Goal: Information Seeking & Learning: Find specific page/section

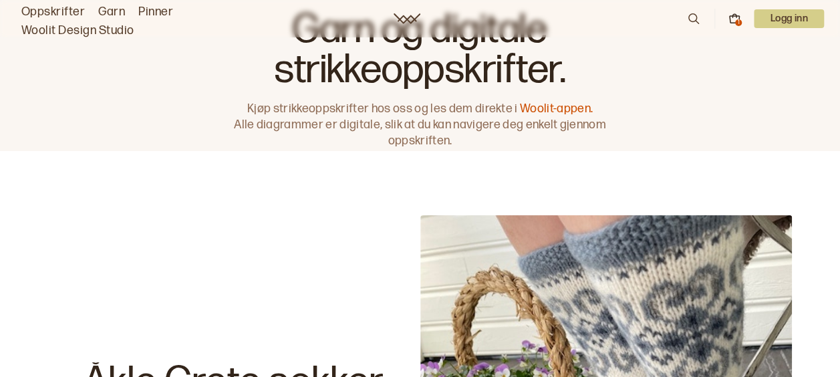
click at [97, 31] on link "Woolit Design Studio" at bounding box center [77, 30] width 113 height 19
click at [94, 30] on link "Woolit Design Studio" at bounding box center [77, 30] width 113 height 19
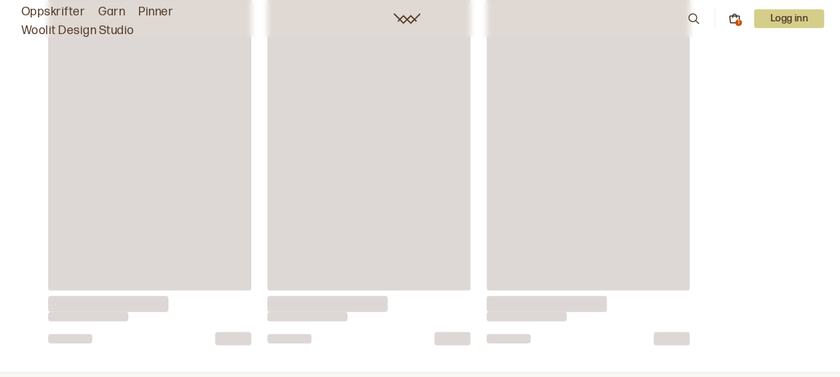
scroll to position [6798, 0]
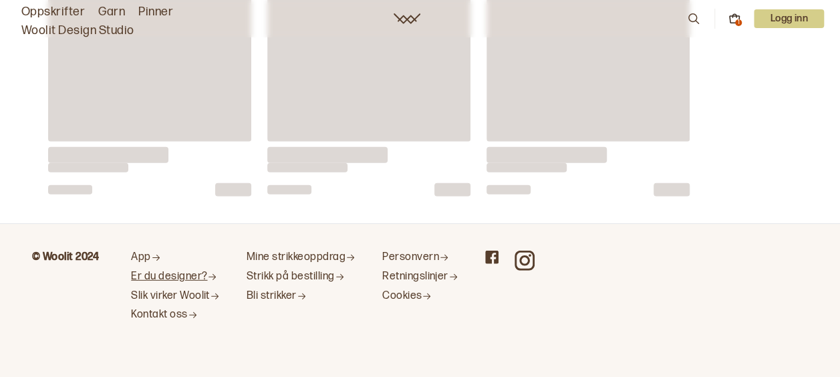
click at [193, 273] on link "Er du designer?" at bounding box center [175, 277] width 89 height 14
click at [190, 274] on link "Er du designer?" at bounding box center [175, 277] width 89 height 14
click at [195, 293] on link "Slik virker Woolit" at bounding box center [175, 296] width 89 height 14
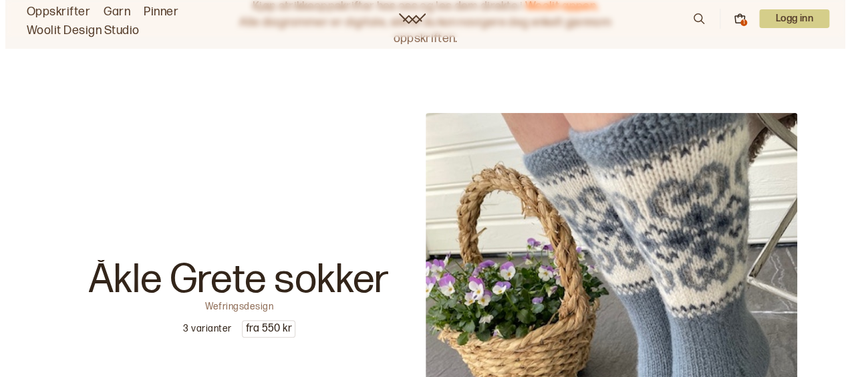
scroll to position [0, 0]
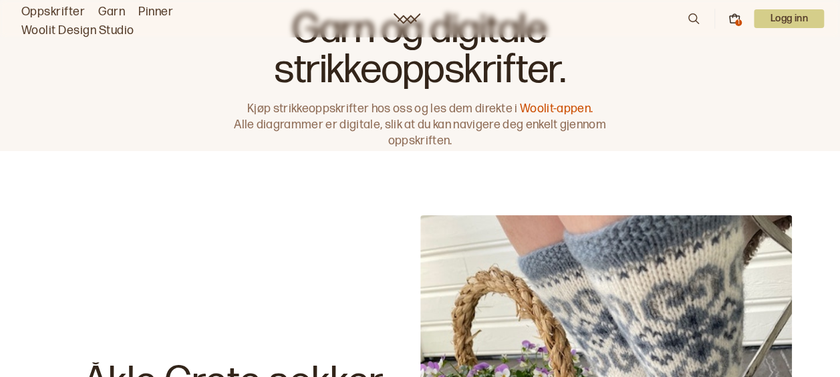
click at [739, 13] on icon at bounding box center [735, 19] width 12 height 12
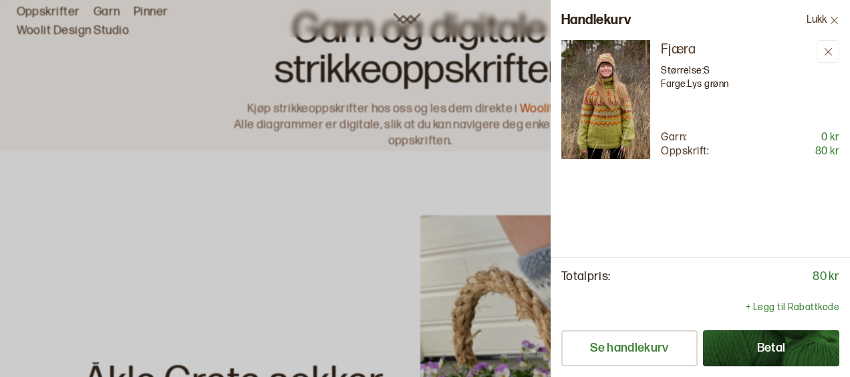
click at [356, 267] on div at bounding box center [425, 188] width 850 height 377
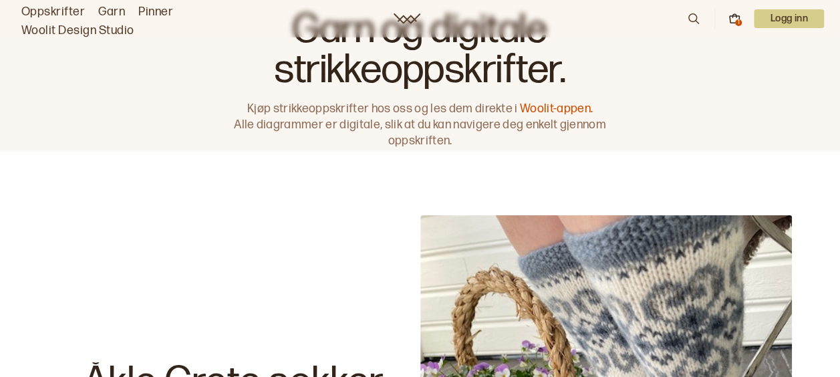
click at [693, 12] on icon at bounding box center [694, 18] width 15 height 15
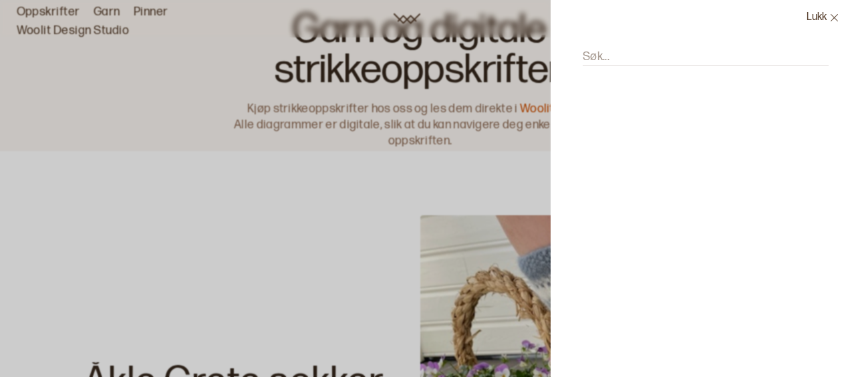
click at [628, 59] on input "Søk..." at bounding box center [706, 57] width 246 height 17
type input "genser"
